Goal: Check status: Check status

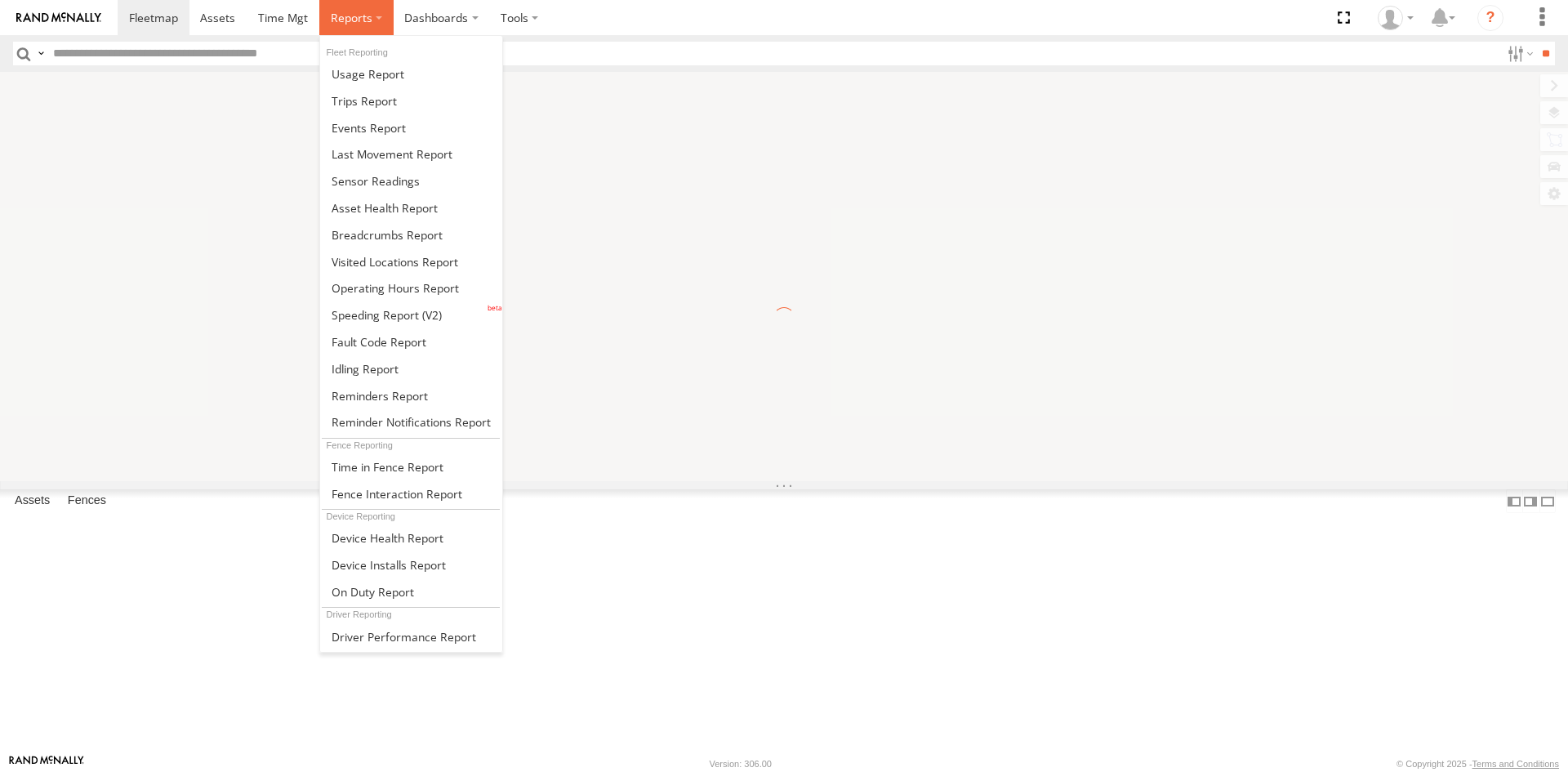
click at [341, 21] on span at bounding box center [351, 17] width 41 height 16
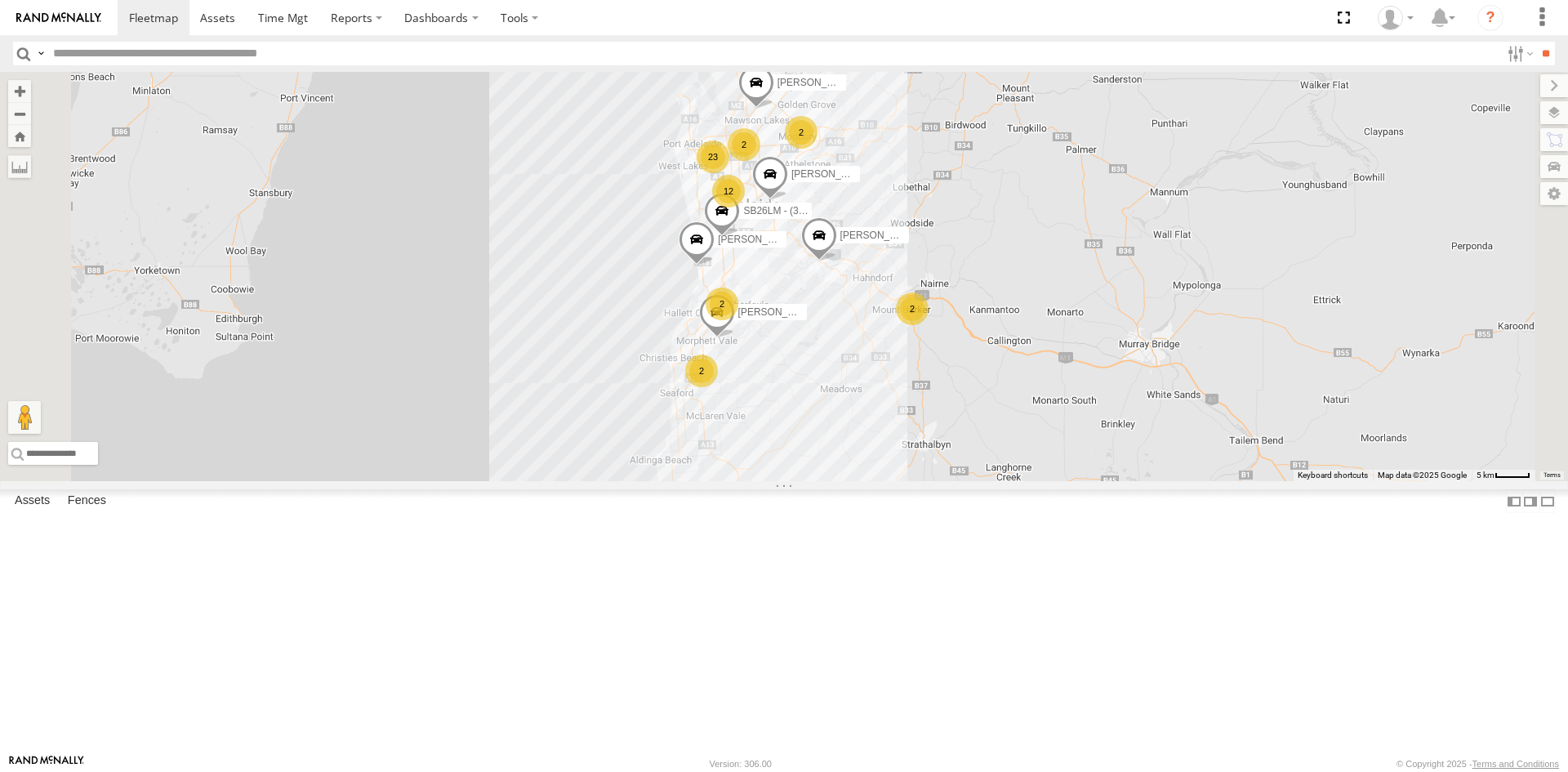
click at [0, 0] on div "S678CGD - Fridge It Sprinter" at bounding box center [0, 0] width 0 height 0
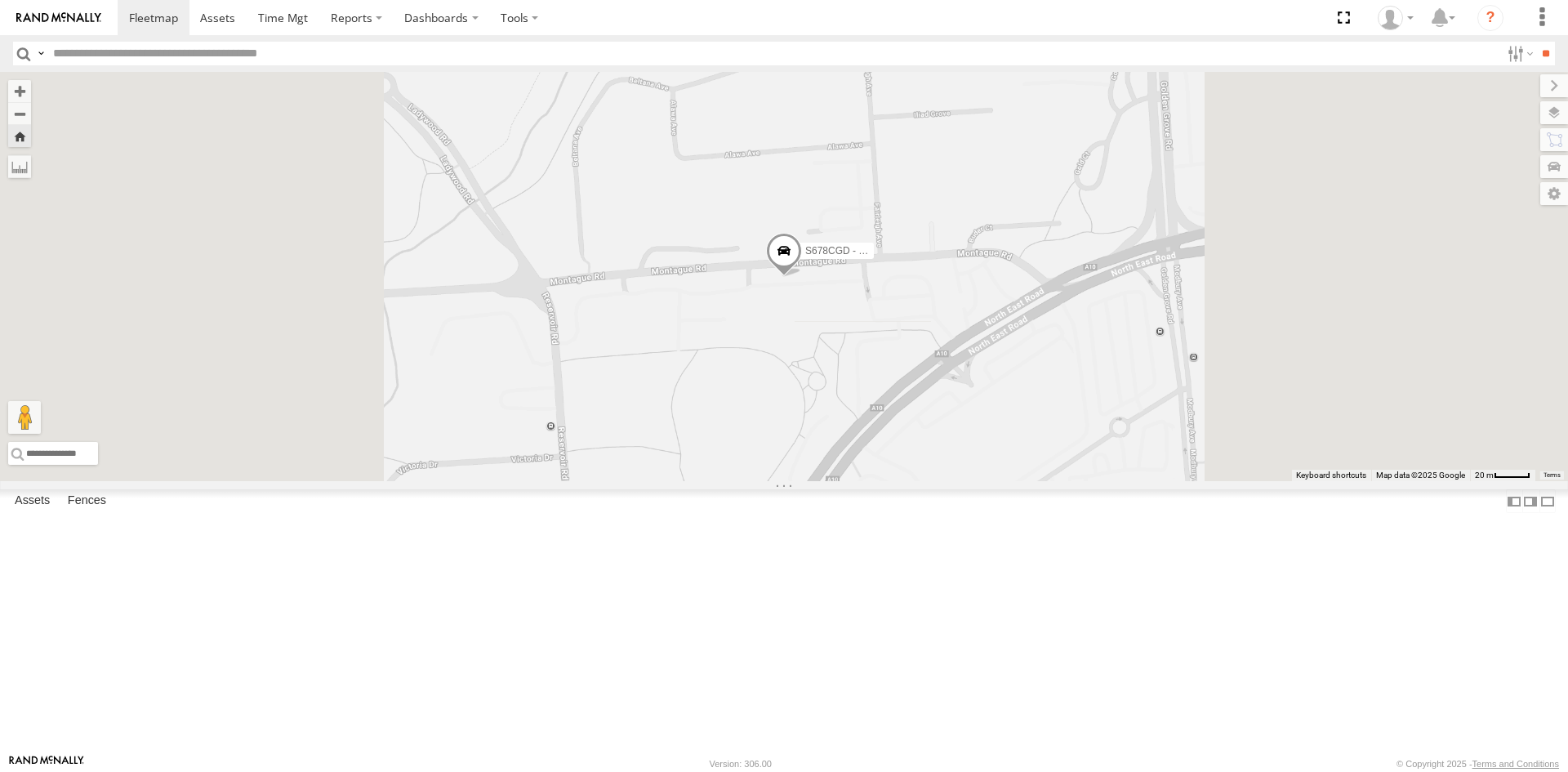
click at [802, 276] on span at bounding box center [784, 254] width 36 height 44
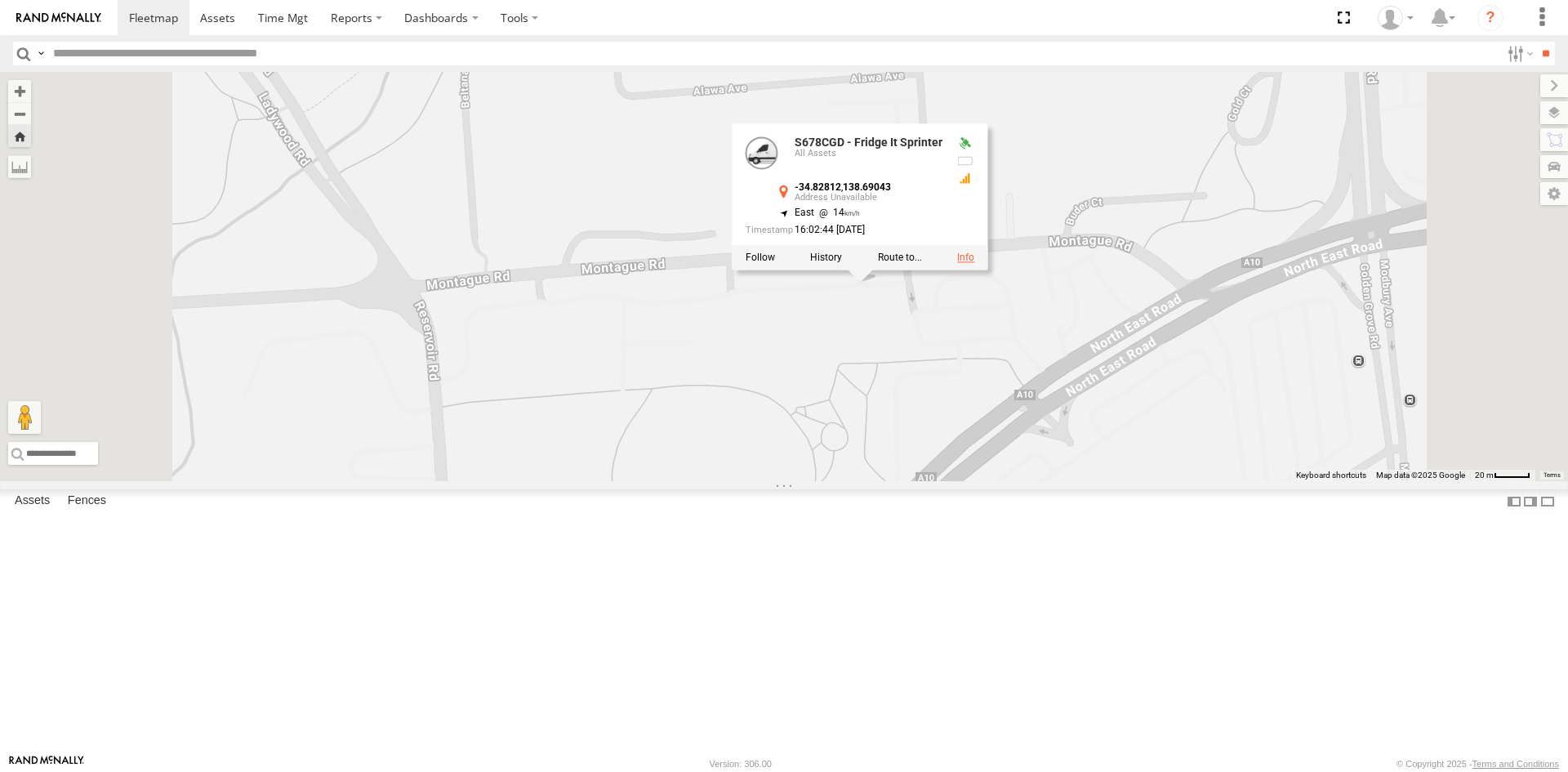
click at [974, 264] on link at bounding box center [966, 258] width 17 height 11
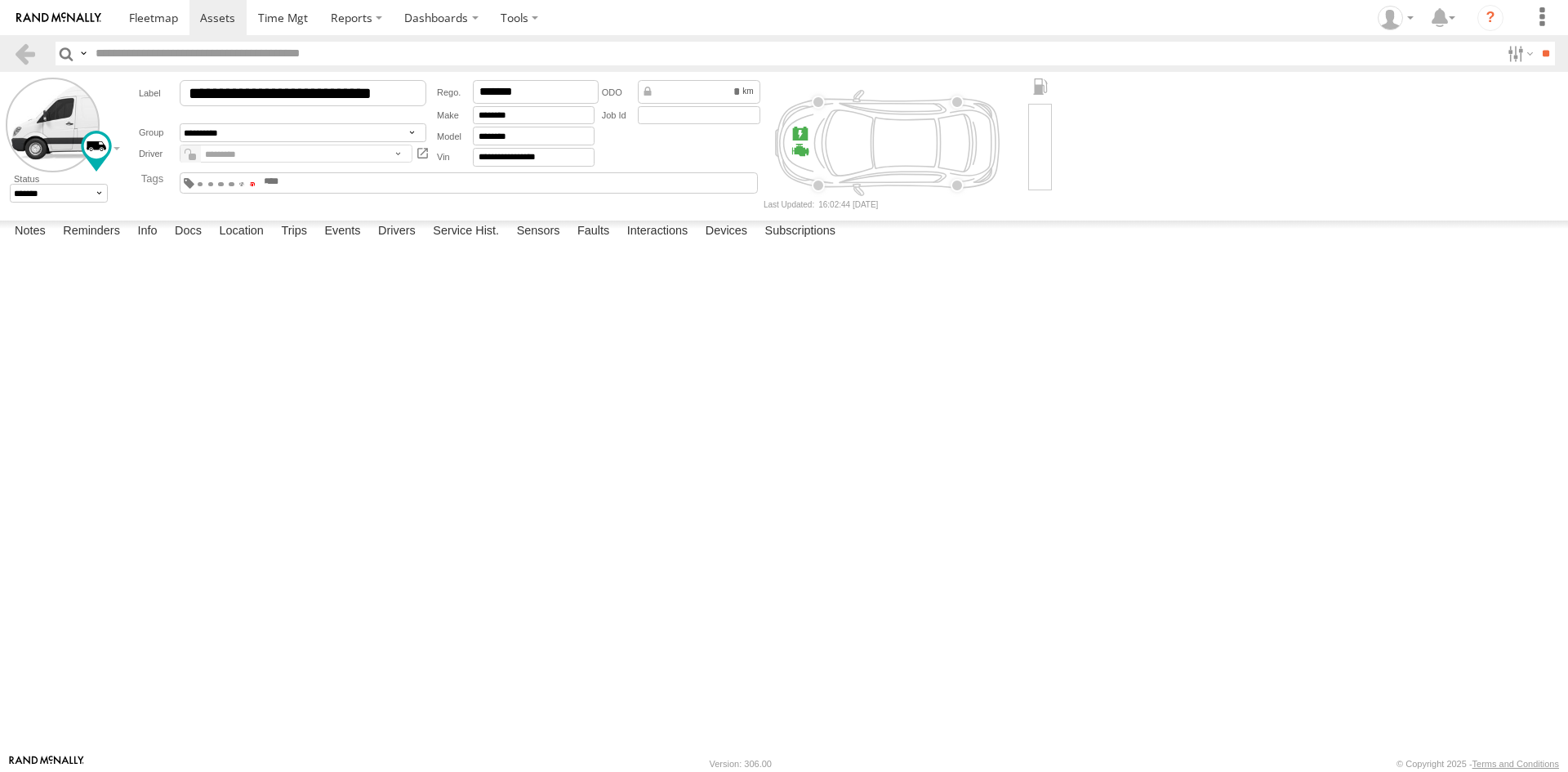
click at [256, 182] on span at bounding box center [253, 184] width 6 height 4
